Goal: Task Accomplishment & Management: Manage account settings

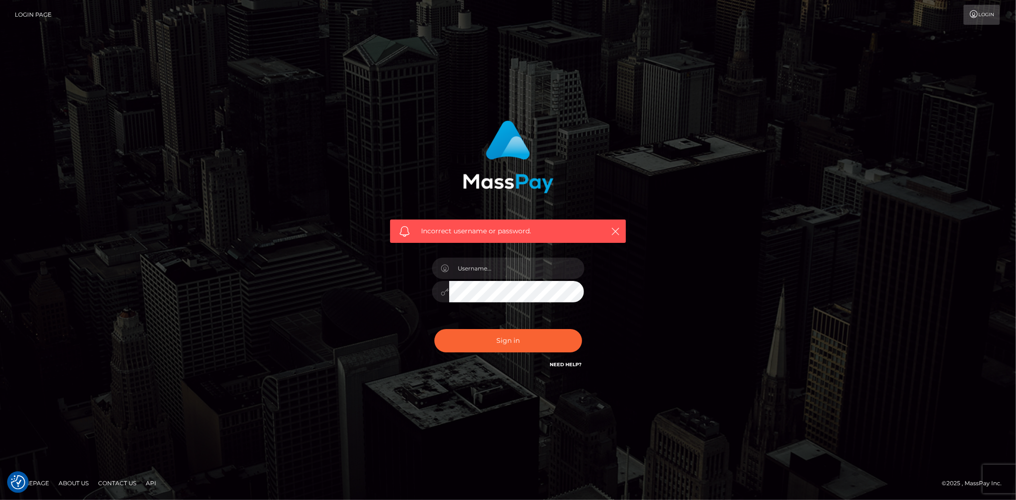
type input "Bern.Spree"
click at [486, 336] on button "Sign in" at bounding box center [508, 340] width 148 height 23
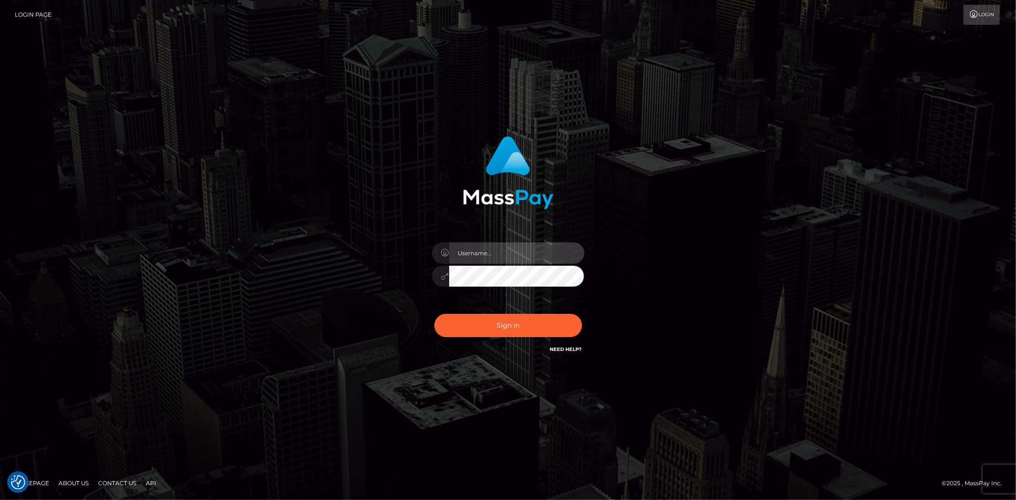
click at [494, 256] on input "text" at bounding box center [516, 252] width 135 height 21
type input "Bern.Spree"
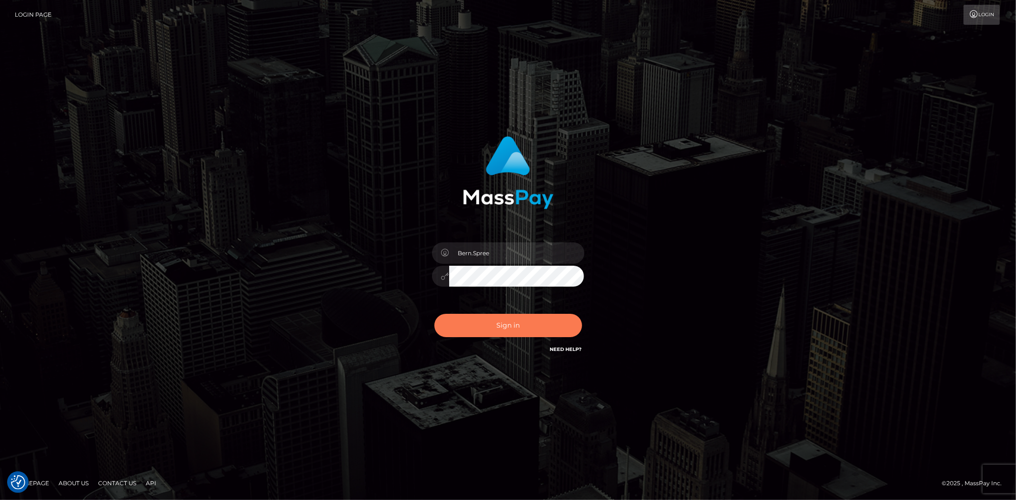
click at [520, 319] on button "Sign in" at bounding box center [508, 325] width 148 height 23
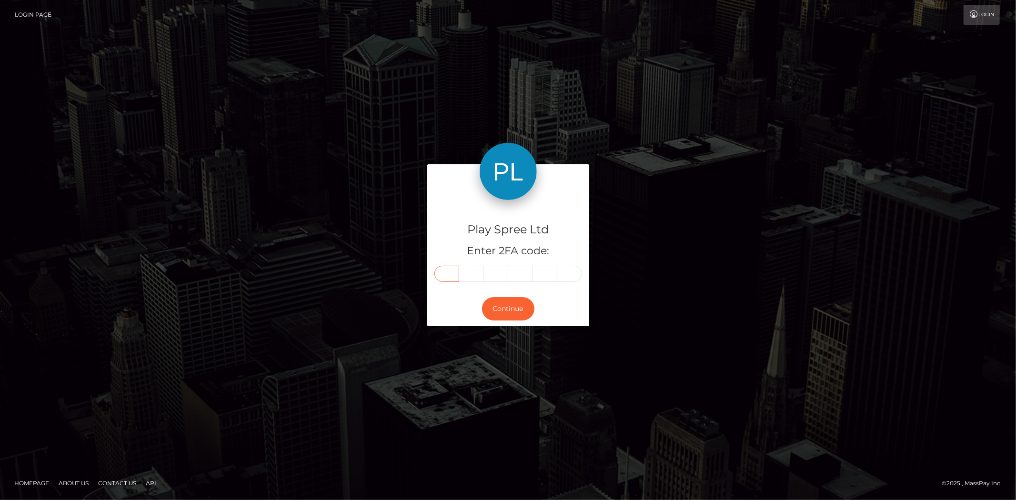
click at [446, 269] on input "text" at bounding box center [446, 274] width 25 height 16
type input "8"
type input "5"
type input "0"
type input "9"
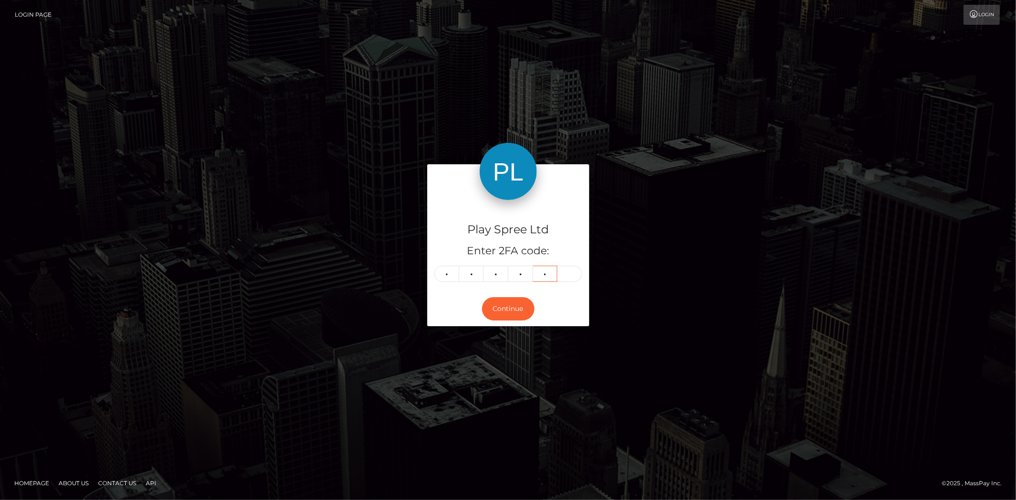
type input "9"
type input "7"
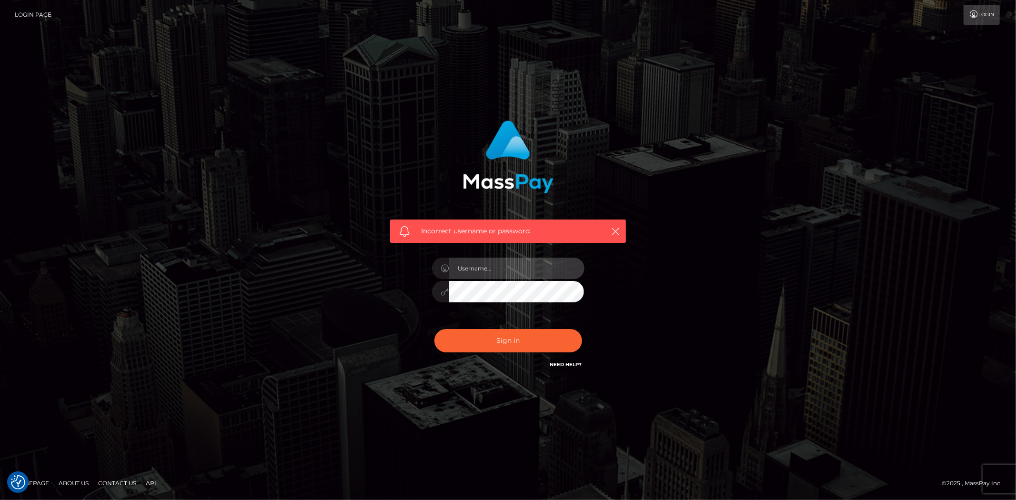
click at [473, 278] on input "text" at bounding box center [516, 268] width 135 height 21
type input "Bern.Spree"
click at [469, 352] on button "Sign in" at bounding box center [508, 340] width 148 height 23
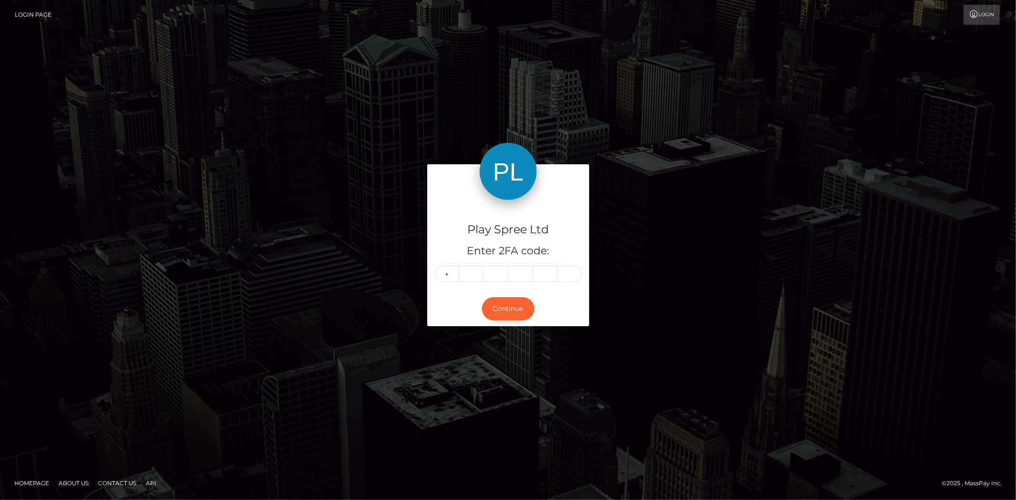
type input "0"
type input "8"
type input "2"
type input "7"
type input "0"
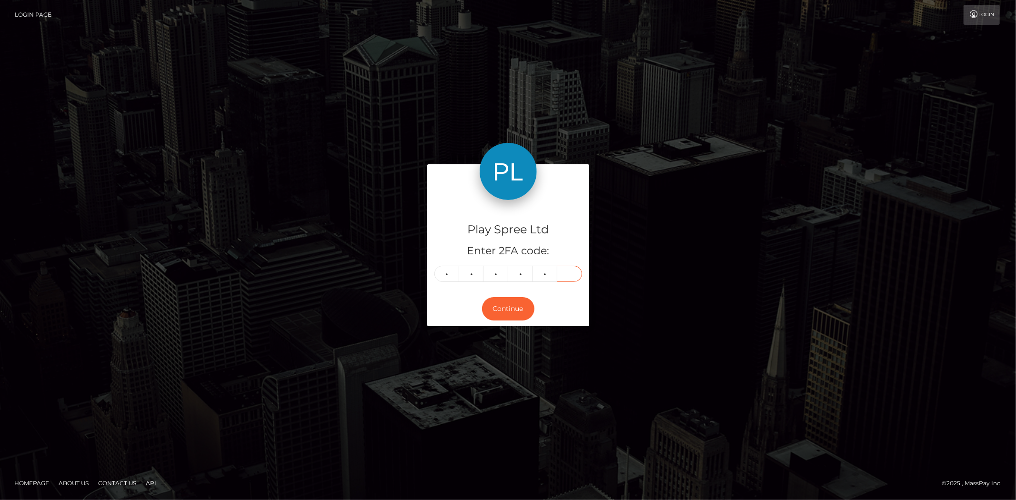
type input "6"
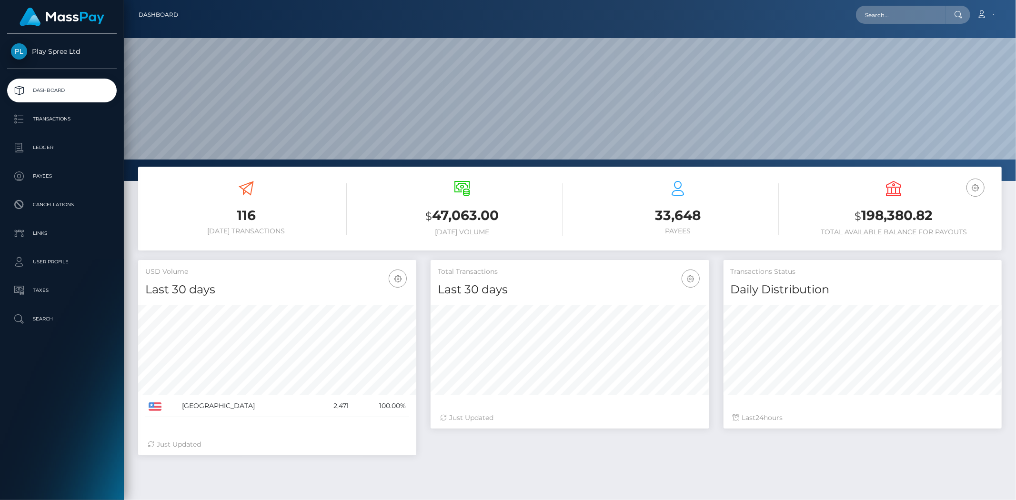
scroll to position [169, 278]
click at [864, 213] on h3 "$ 198,380.82" at bounding box center [894, 216] width 202 height 20
drag, startPoint x: 860, startPoint y: 213, endPoint x: 984, endPoint y: 220, distance: 123.6
click at [984, 220] on h3 "$ 198,380.82" at bounding box center [894, 216] width 202 height 20
copy h3 "198,380.82"
